Goal: Check status: Check status

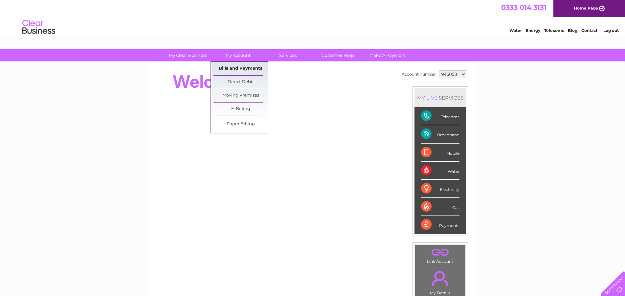
click at [240, 66] on link "Bills and Payments" at bounding box center [240, 68] width 54 height 13
click at [236, 68] on link "Bills and Payments" at bounding box center [240, 68] width 54 height 13
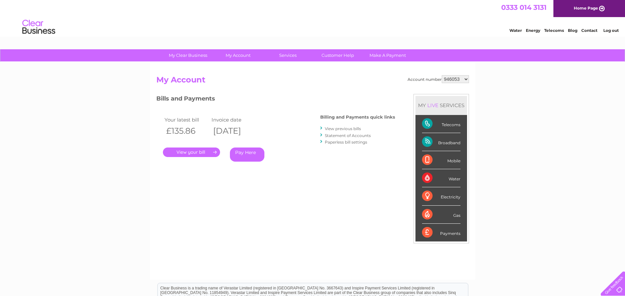
click at [191, 153] on link "." at bounding box center [191, 152] width 57 height 10
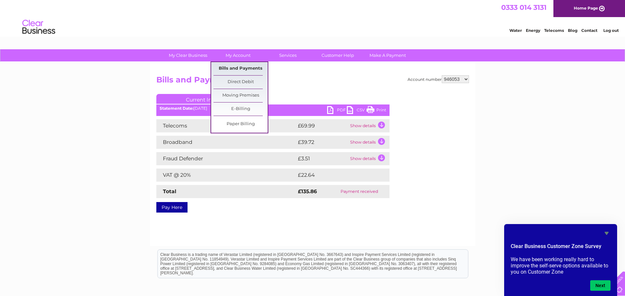
click at [235, 67] on link "Bills and Payments" at bounding box center [240, 68] width 54 height 13
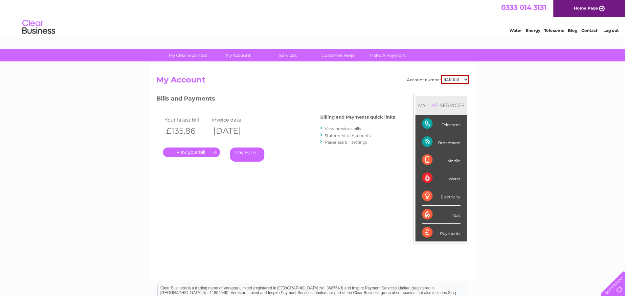
click at [334, 129] on link "View previous bills" at bounding box center [343, 128] width 36 height 5
